Goal: Find specific page/section: Find specific page/section

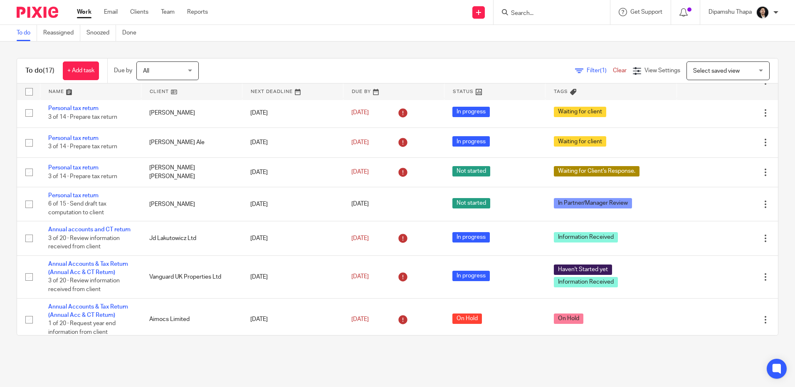
scroll to position [430, 0]
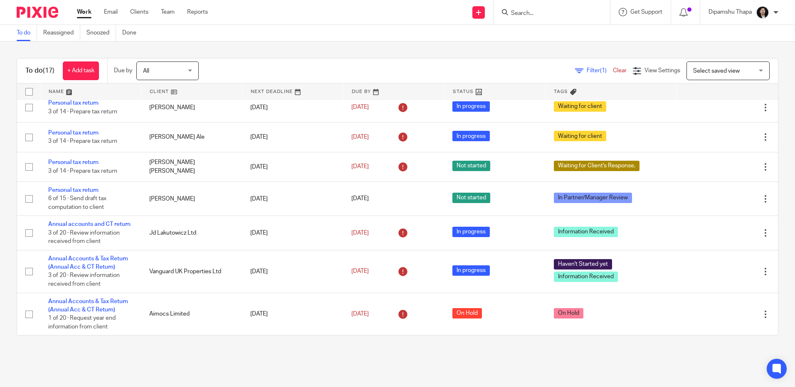
click at [541, 5] on div at bounding box center [551, 12] width 116 height 25
click at [529, 12] on input "Search" at bounding box center [547, 13] width 75 height 7
type input "z"
type input "y"
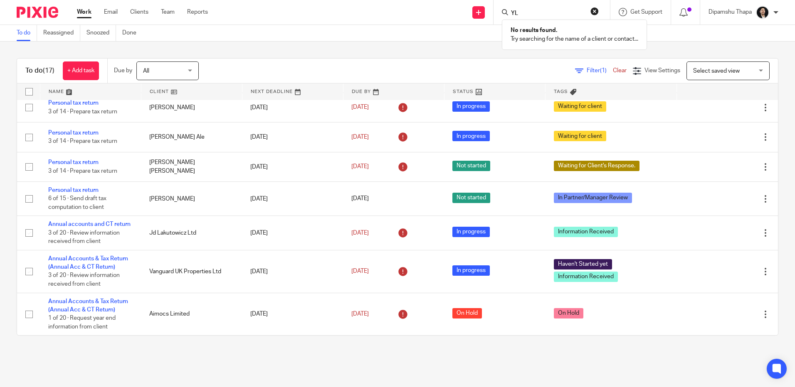
type input "Y"
paste input "Ayle 24 S.A.R.L"
type input "Ayle 24 S.A.R.L"
click at [533, 43] on link at bounding box center [578, 35] width 140 height 19
click at [520, 33] on link at bounding box center [578, 35] width 140 height 19
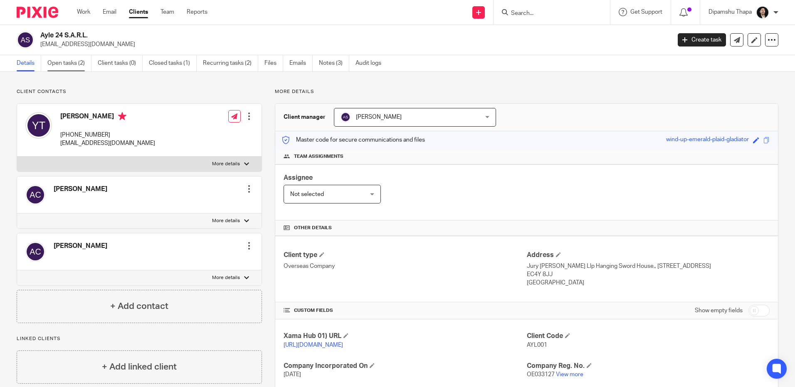
click at [71, 67] on link "Open tasks (2)" at bounding box center [69, 63] width 44 height 16
click at [43, 32] on h2 "Ayle 24 S.A.R.L." at bounding box center [290, 35] width 500 height 9
drag, startPoint x: 107, startPoint y: 39, endPoint x: 98, endPoint y: 39, distance: 8.7
click at [106, 39] on h2 "Ayle 24 S.A.R.L." at bounding box center [290, 35] width 500 height 9
drag, startPoint x: 90, startPoint y: 36, endPoint x: 42, endPoint y: 35, distance: 48.2
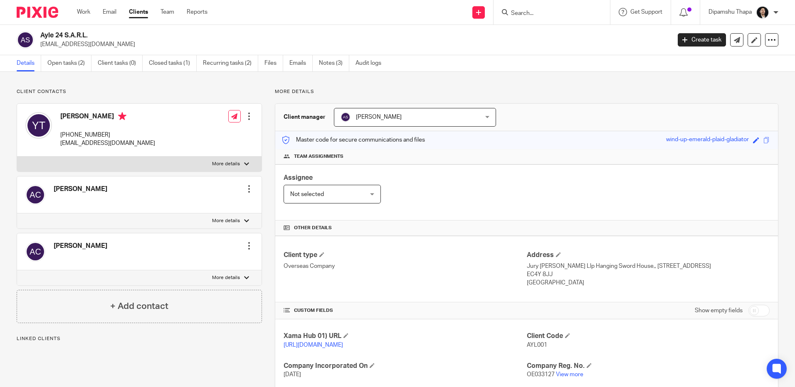
click at [42, 35] on h2 "Ayle 24 S.A.R.L." at bounding box center [290, 35] width 500 height 9
copy h2 "Ayle 24 S.A.R.L."
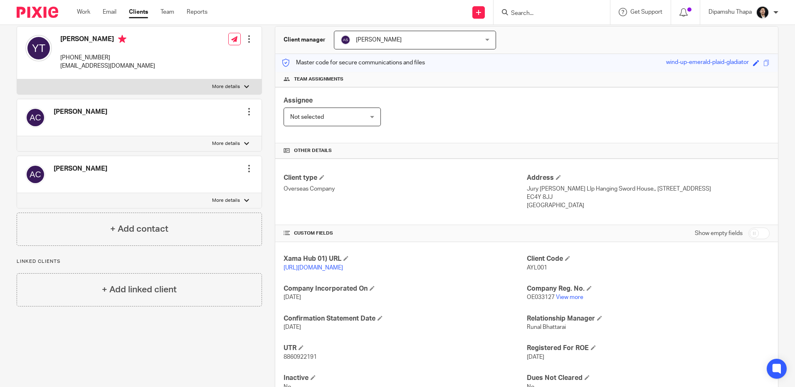
scroll to position [83, 0]
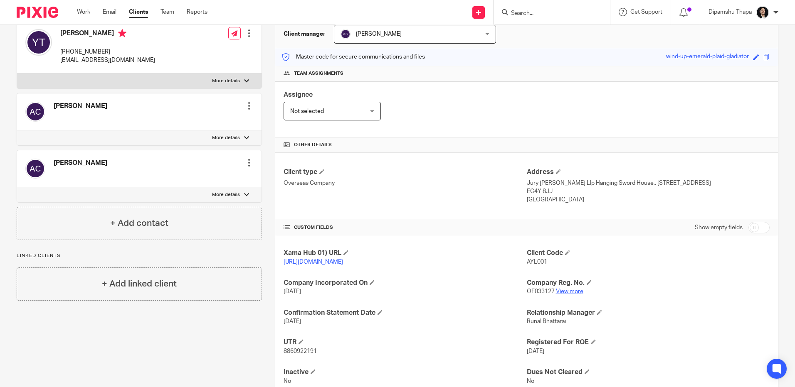
click at [571, 295] on link "View more" at bounding box center [569, 292] width 27 height 6
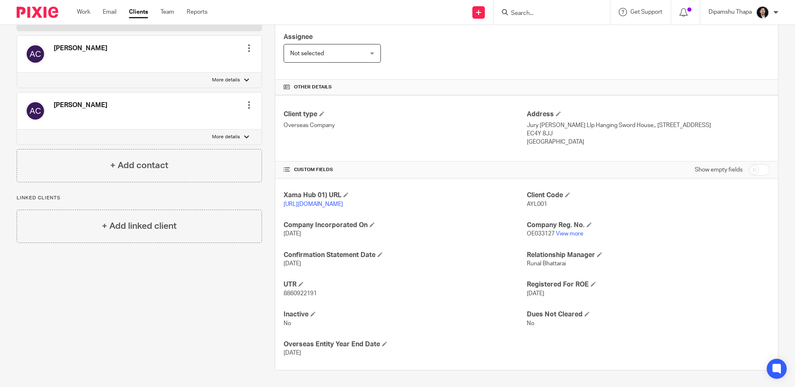
scroll to position [149, 0]
